Goal: Information Seeking & Learning: Compare options

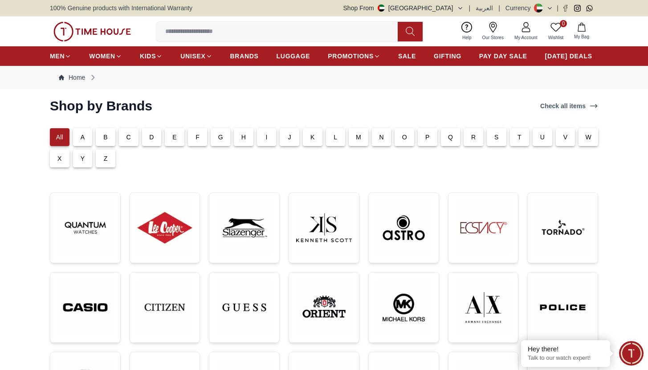
click at [127, 141] on p "C" at bounding box center [129, 137] width 4 height 9
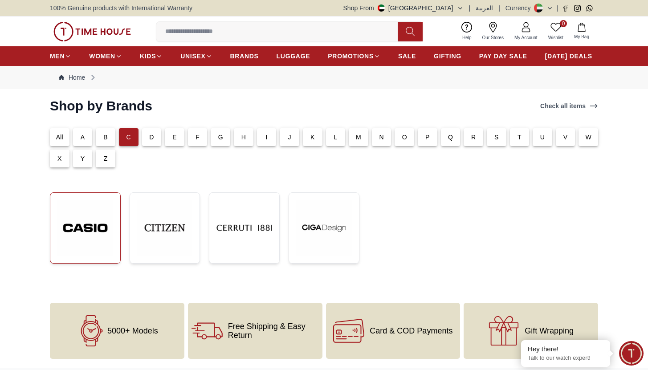
click at [95, 237] on img at bounding box center [85, 228] width 56 height 56
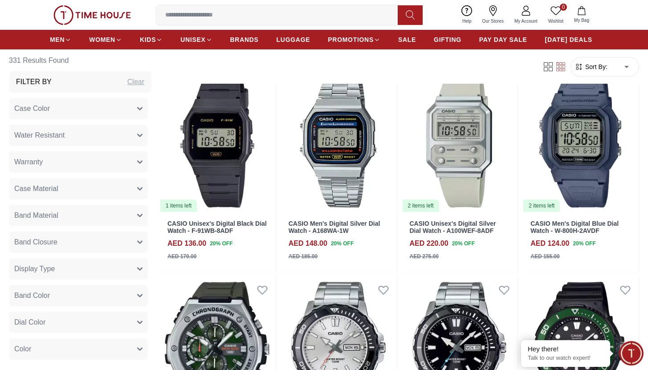
scroll to position [780, 0]
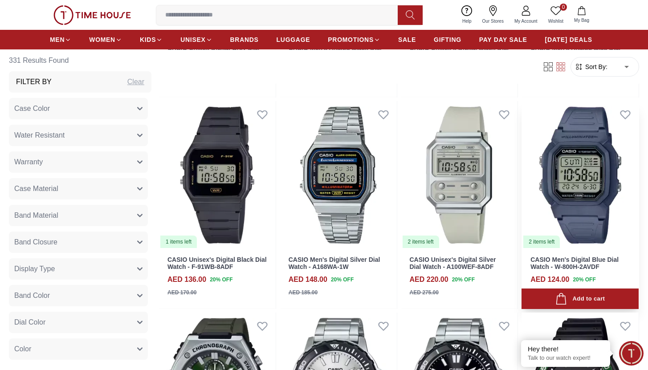
click at [566, 262] on link "CASIO Men's Digital Blue Dial Watch - W-800H-2AVDF" at bounding box center [575, 263] width 88 height 15
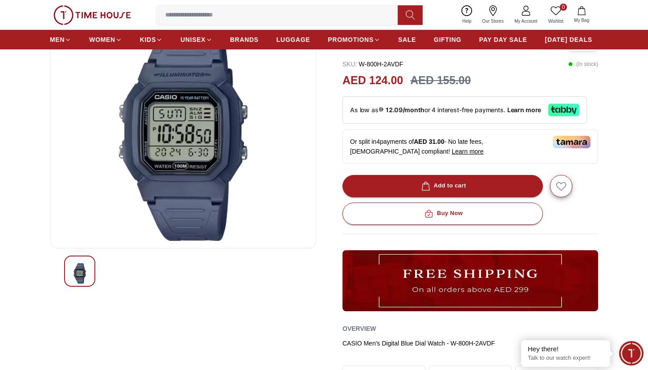
scroll to position [132, 0]
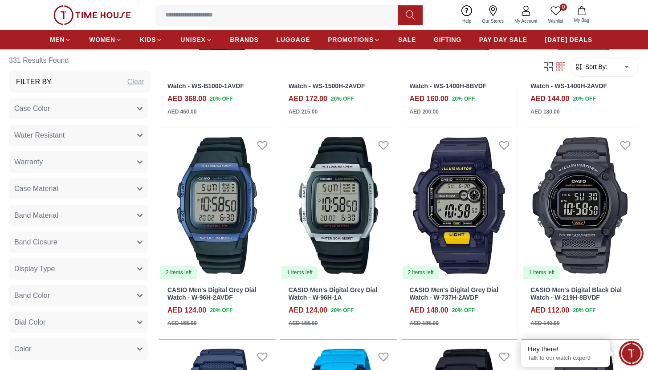
scroll to position [3098, 0]
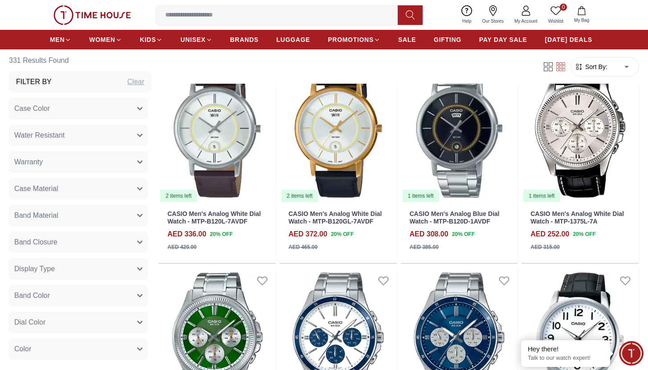
scroll to position [5165, 0]
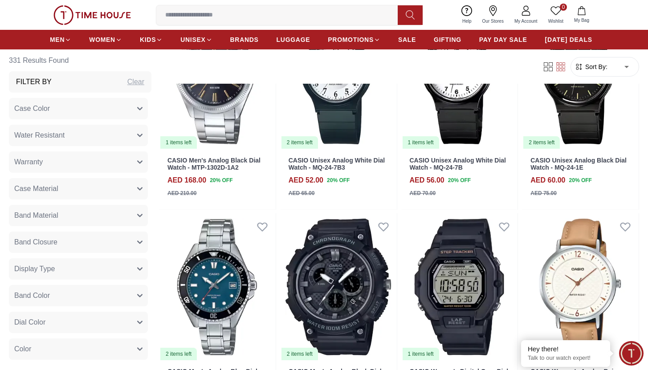
scroll to position [5792, 0]
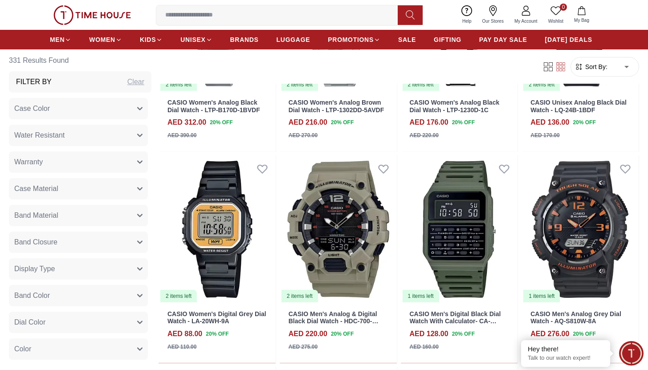
scroll to position [6651, 0]
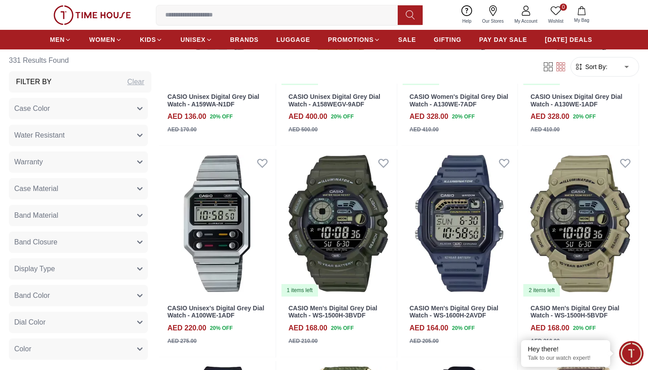
scroll to position [7792, 0]
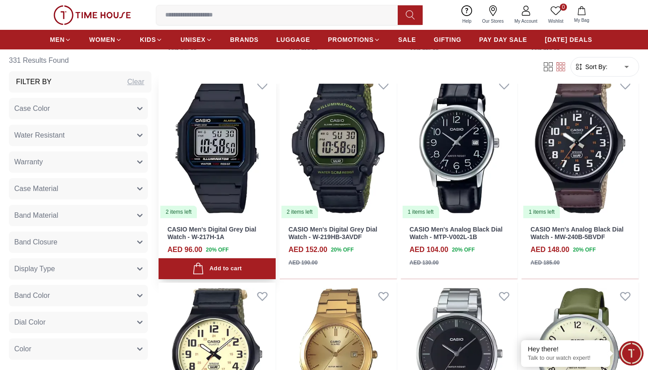
click at [218, 230] on link "CASIO Men's Digital Grey Dial Watch - W-217H-1A" at bounding box center [212, 233] width 89 height 15
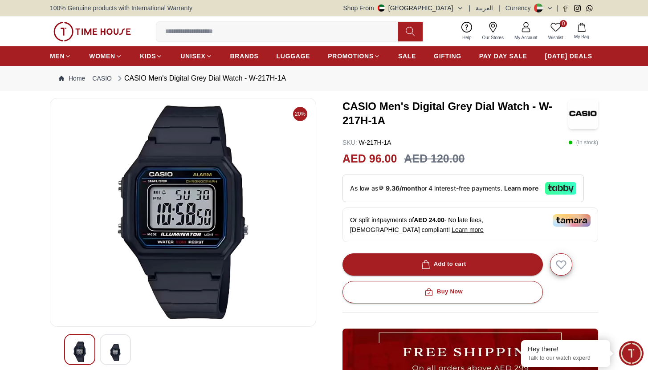
click at [122, 348] on img at bounding box center [115, 353] width 16 height 22
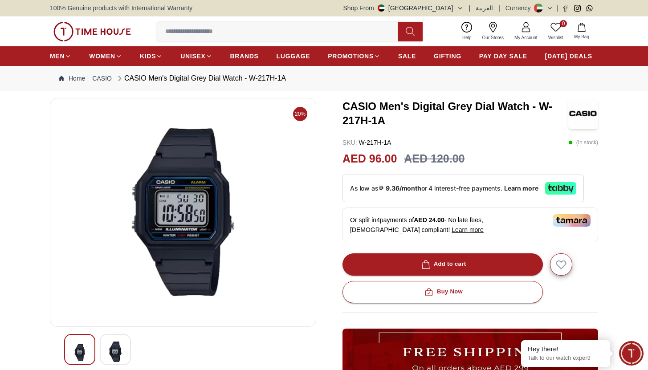
click at [89, 348] on div at bounding box center [79, 349] width 31 height 31
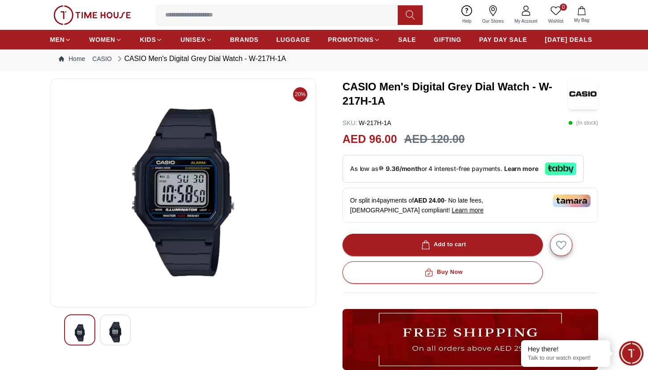
scroll to position [20, 0]
